Goal: Obtain resource: Obtain resource

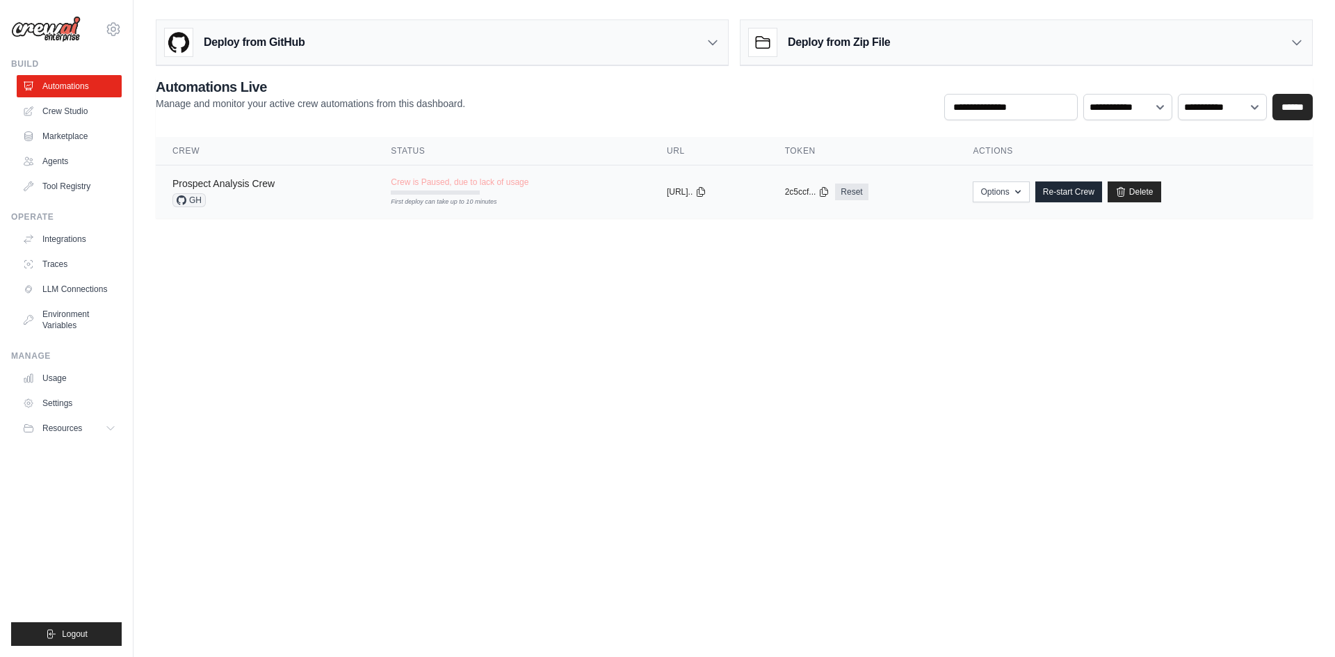
click at [228, 185] on link "Prospect Analysis Crew" at bounding box center [223, 183] width 102 height 11
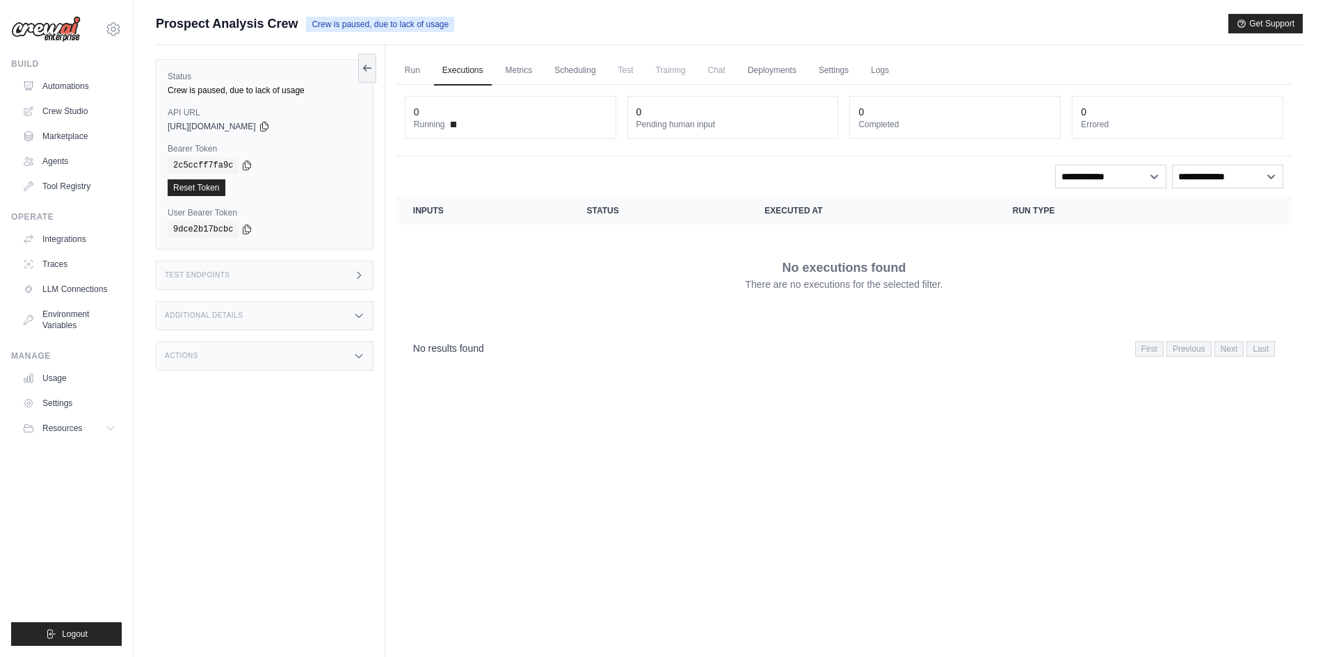
click at [362, 350] on div "Actions" at bounding box center [265, 355] width 218 height 29
click at [360, 328] on div "Additional Details" at bounding box center [265, 315] width 218 height 29
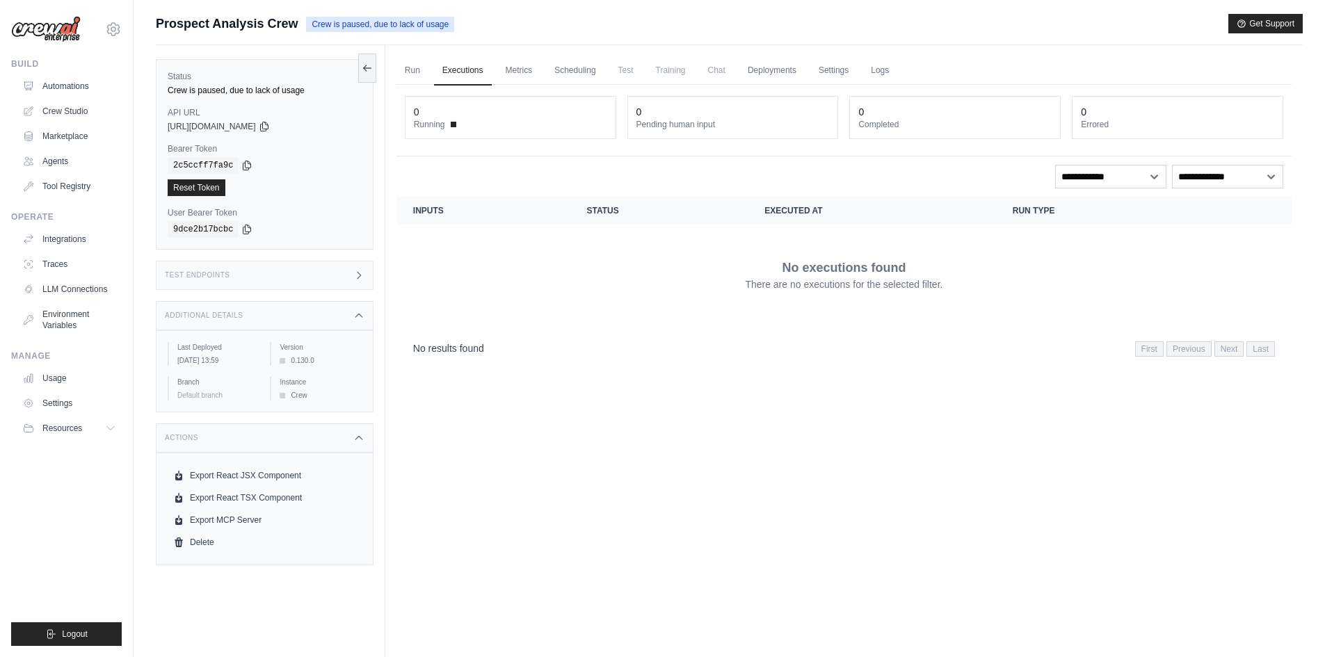
click at [358, 284] on div "Test Endpoints" at bounding box center [265, 275] width 218 height 29
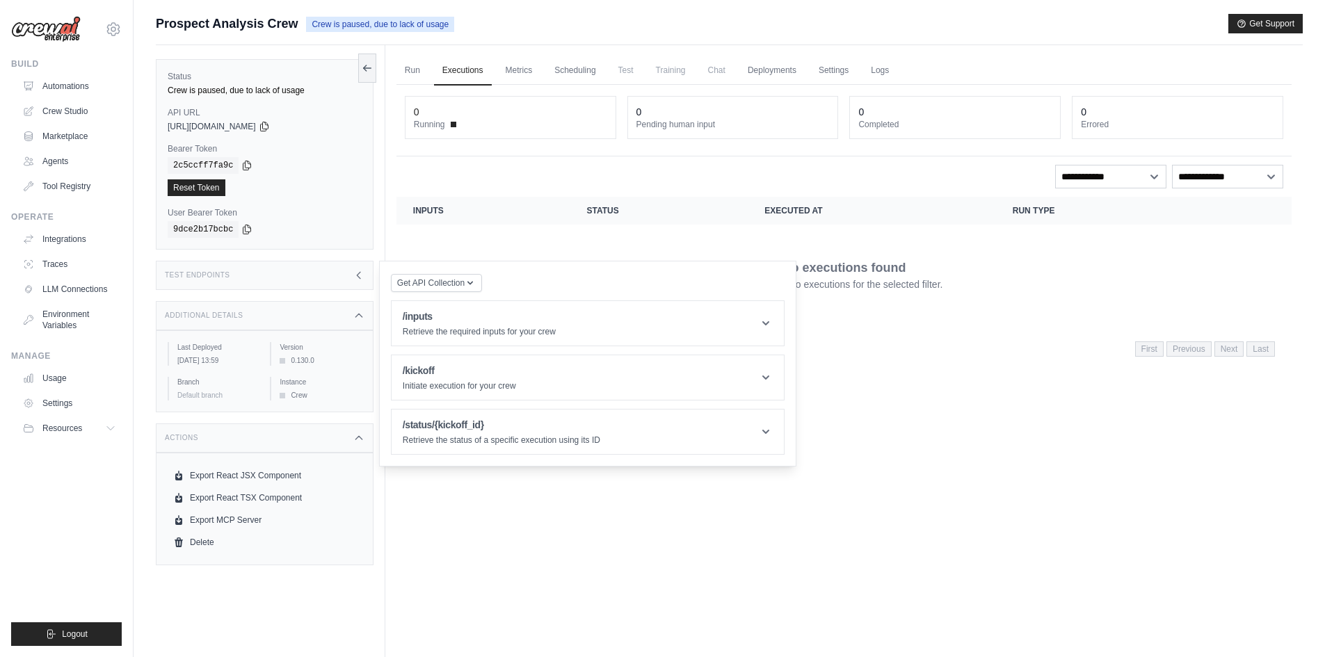
click at [342, 276] on div "Test Endpoints" at bounding box center [265, 275] width 218 height 29
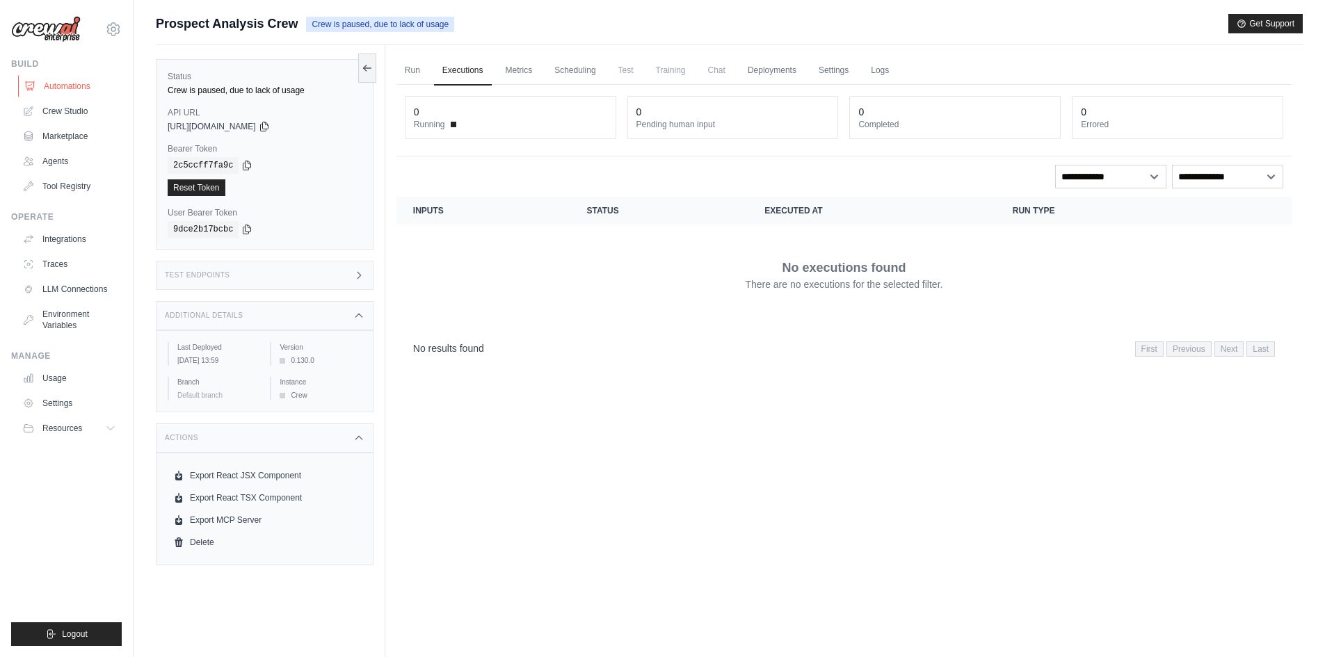
click at [72, 92] on link "Automations" at bounding box center [70, 86] width 105 height 22
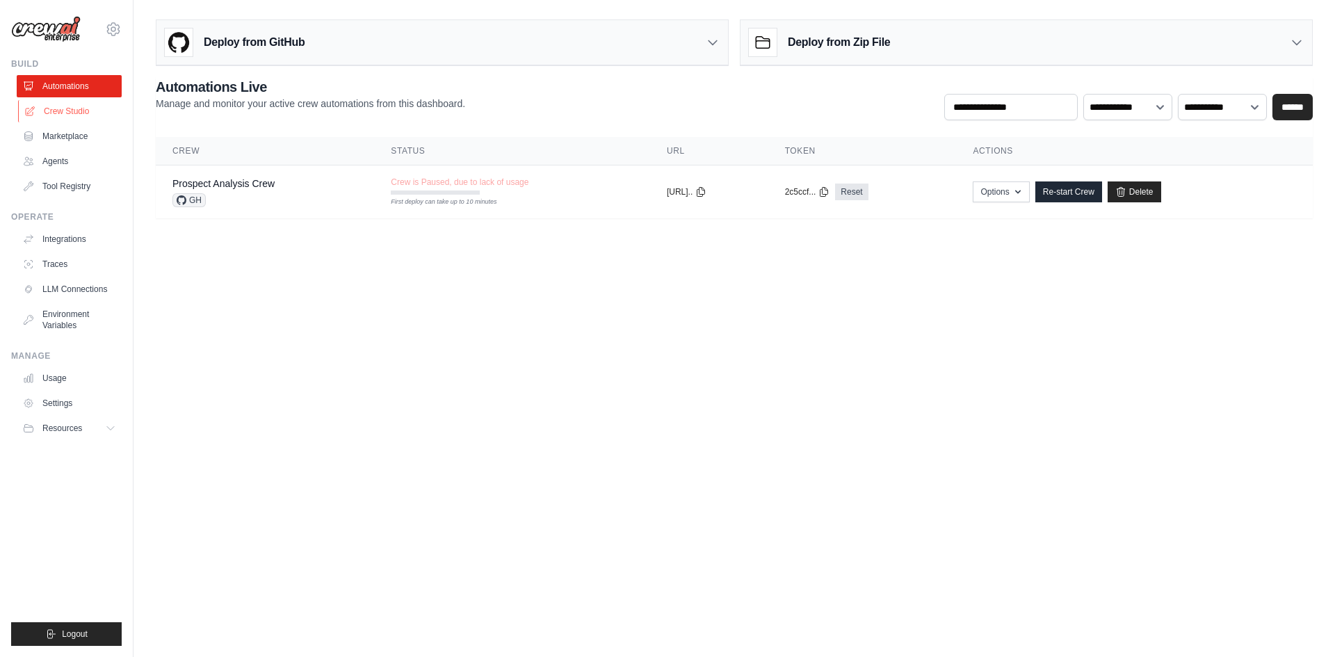
click at [72, 111] on link "Crew Studio" at bounding box center [70, 111] width 105 height 22
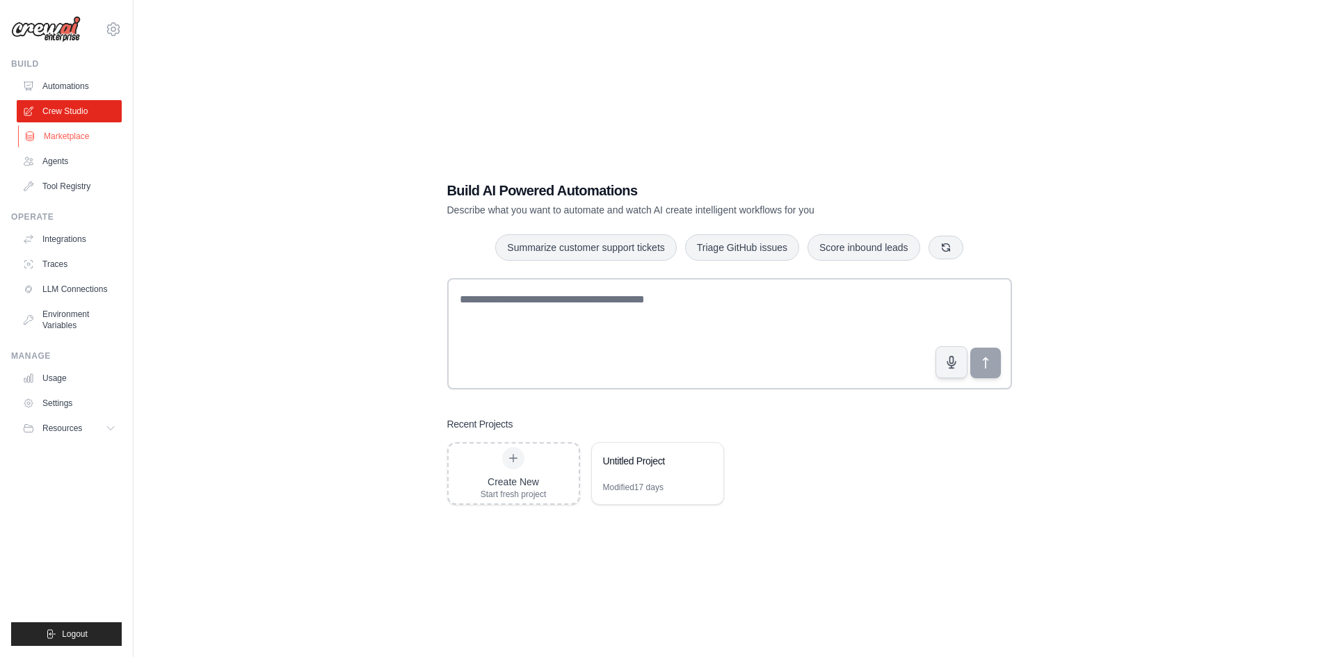
click at [61, 138] on link "Marketplace" at bounding box center [70, 136] width 105 height 22
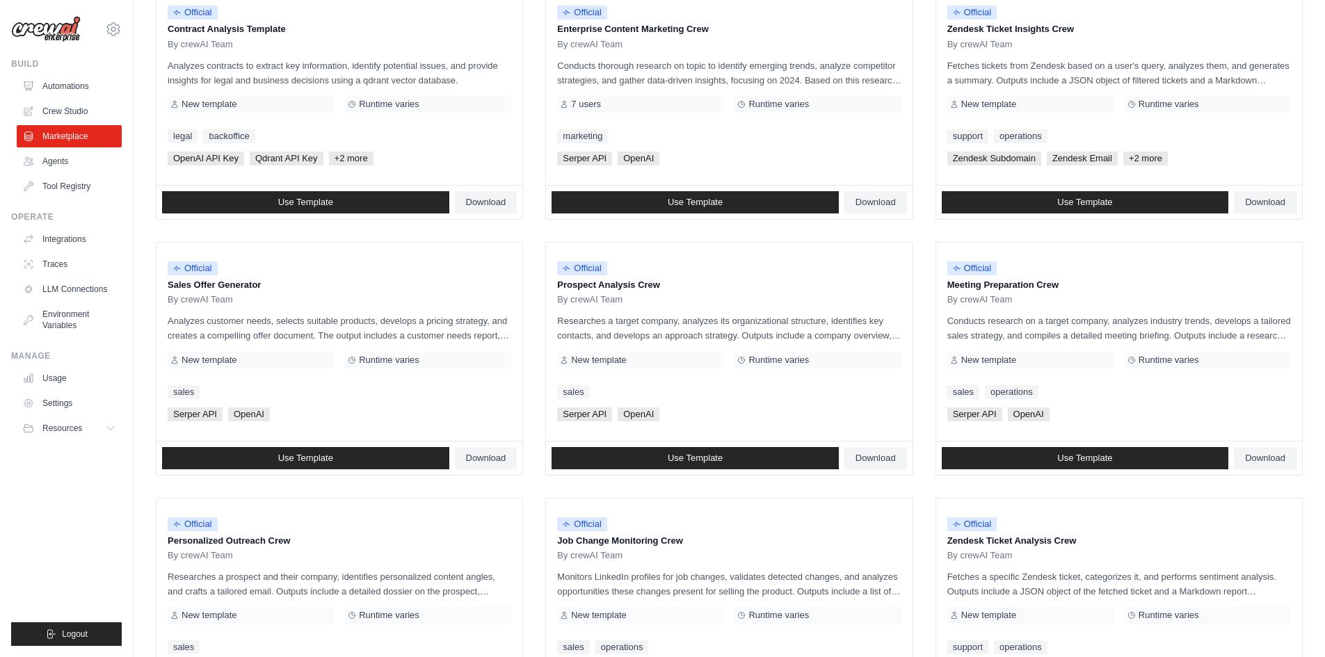
scroll to position [207, 0]
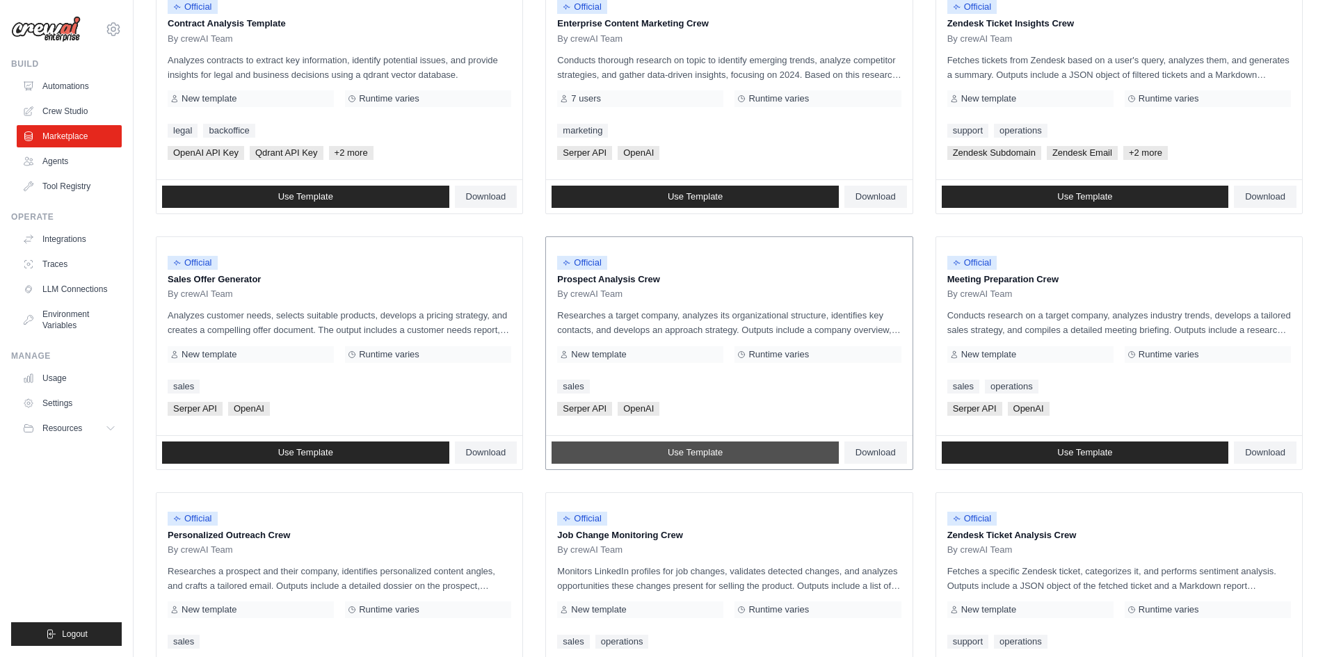
click at [737, 453] on link "Use Template" at bounding box center [695, 453] width 287 height 22
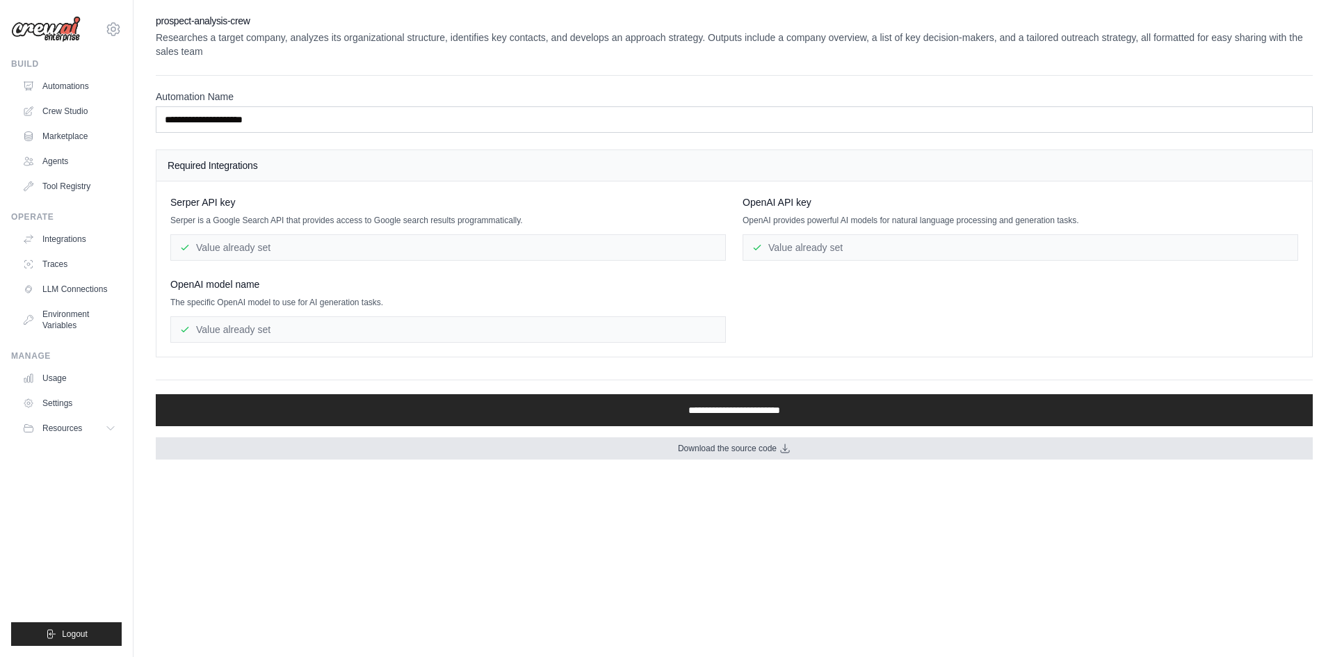
click at [739, 453] on span "Download the source code" at bounding box center [727, 448] width 99 height 11
